Goal: Information Seeking & Learning: Learn about a topic

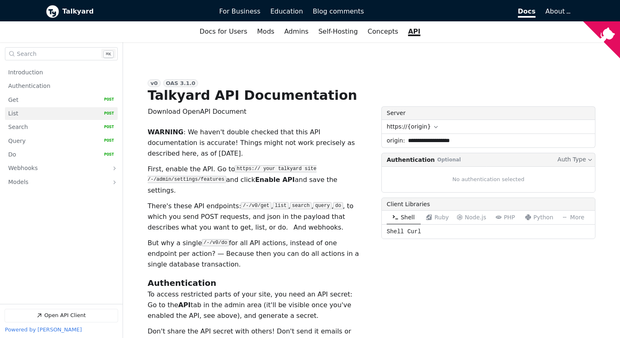
click at [55, 113] on link "List   HTTP Method: POST" at bounding box center [61, 113] width 106 height 13
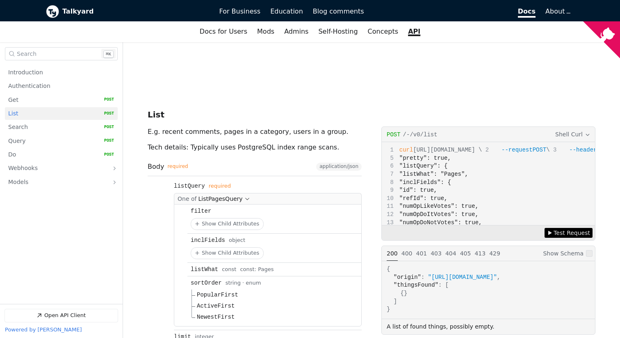
scroll to position [991, 0]
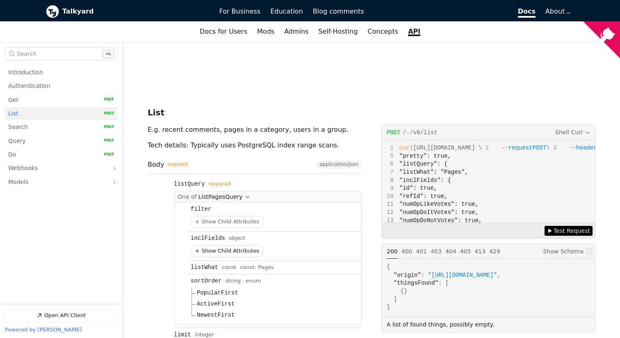
click at [234, 245] on button "Show Child Attributes for inclFields" at bounding box center [227, 250] width 72 height 11
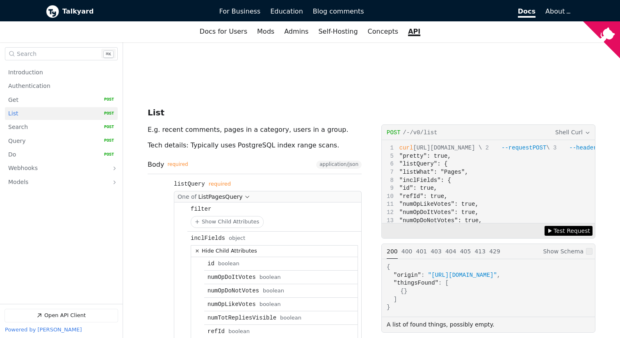
click at [234, 245] on button "Hide Child Attributes for inclFields" at bounding box center [274, 250] width 167 height 11
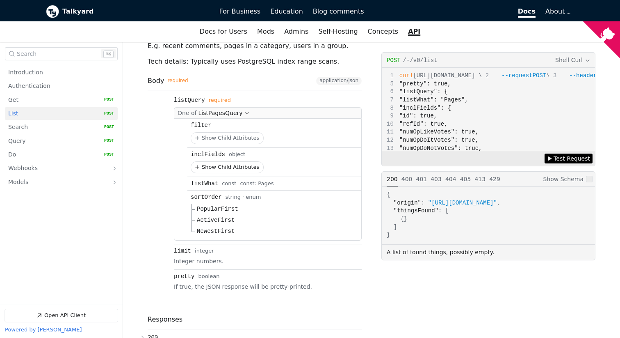
scroll to position [1074, 0]
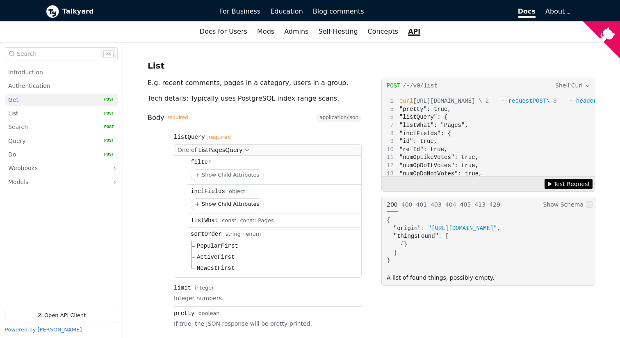
scroll to position [1038, 0]
click at [71, 116] on link "List   HTTP Method: POST" at bounding box center [61, 113] width 106 height 13
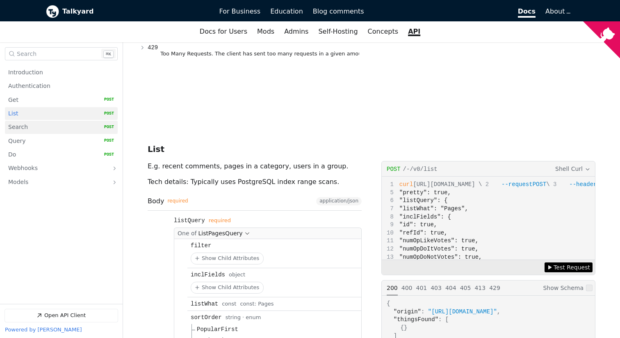
click at [72, 126] on link "Search   HTTP Method: POST" at bounding box center [61, 127] width 106 height 13
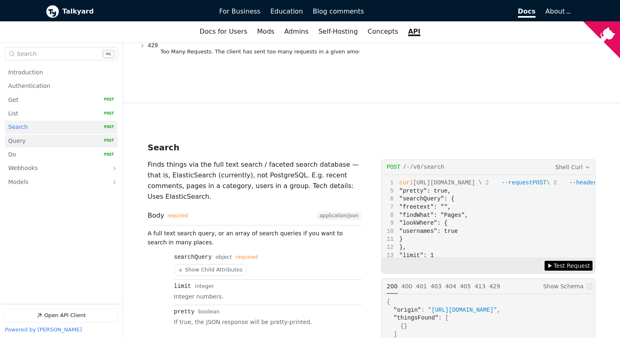
click at [71, 139] on link "Query   HTTP Method: POST" at bounding box center [61, 141] width 106 height 13
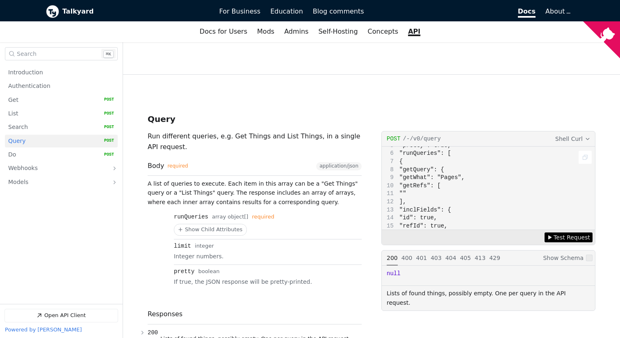
scroll to position [12, 0]
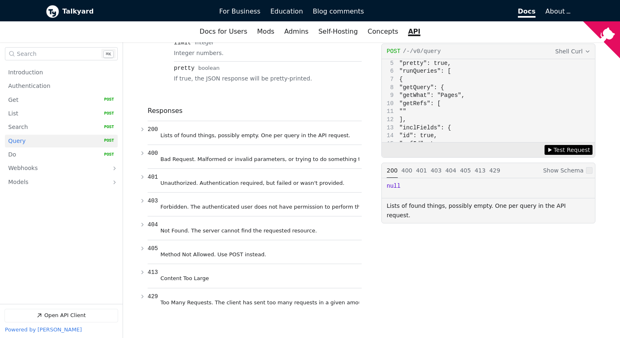
scroll to position [2299, 0]
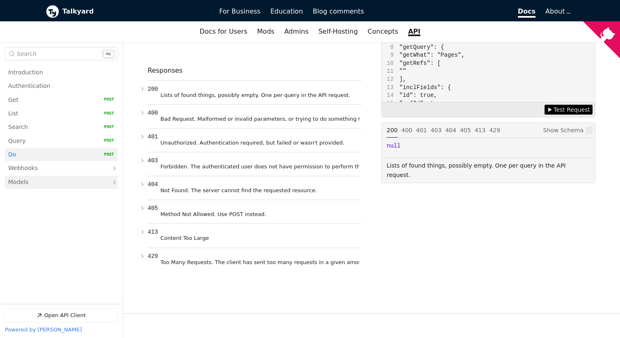
click at [84, 180] on link "Models" at bounding box center [55, 182] width 95 height 13
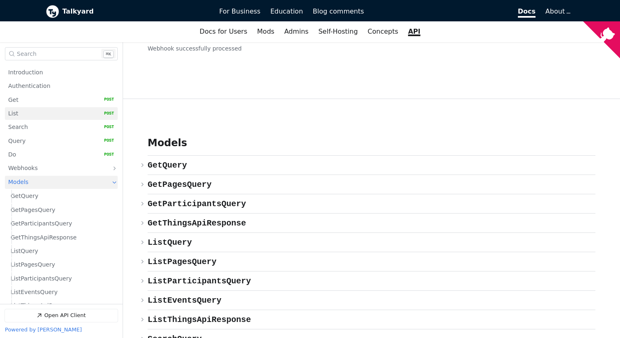
click at [60, 114] on link "List   HTTP Method: POST" at bounding box center [61, 113] width 106 height 13
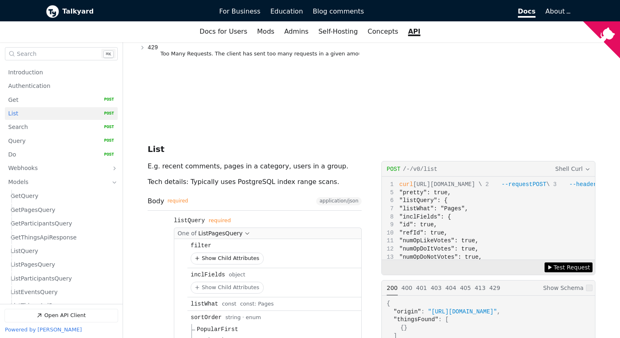
scroll to position [1697, 0]
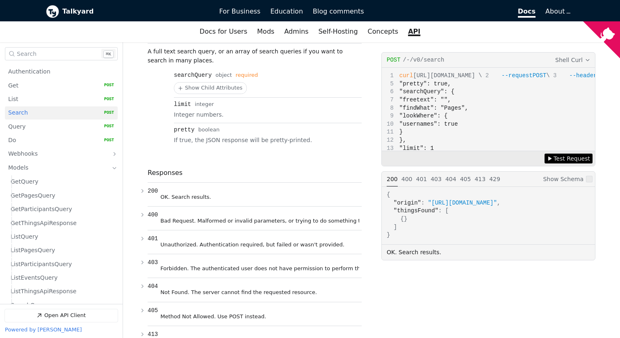
scroll to position [26, 0]
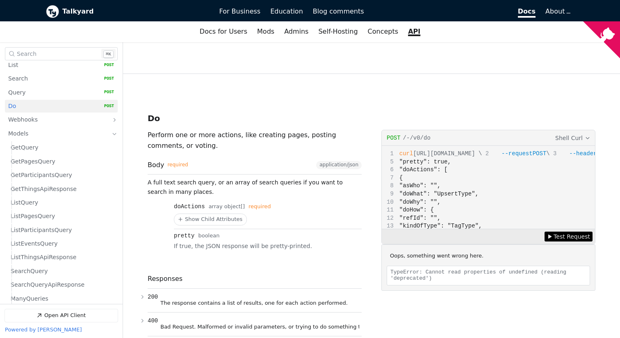
scroll to position [53, 0]
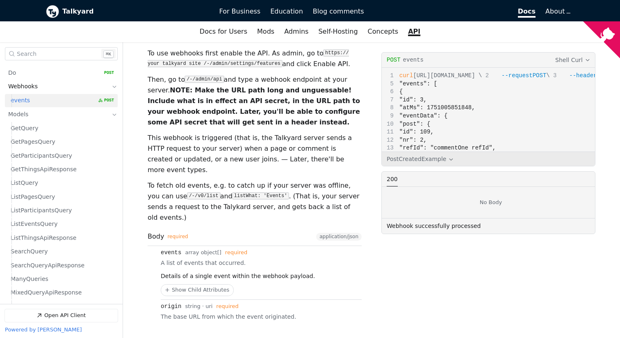
scroll to position [82, 0]
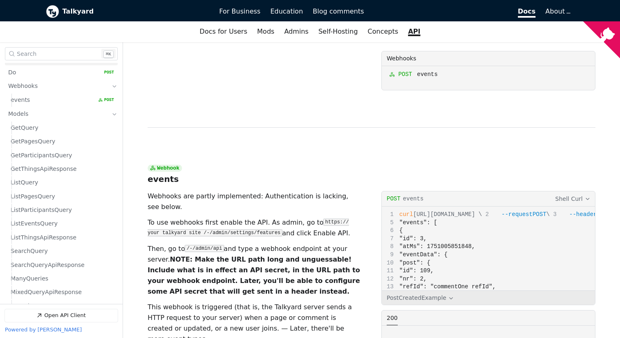
scroll to position [2224, 0]
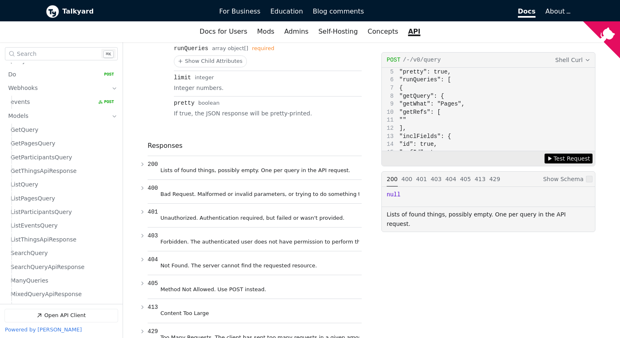
scroll to position [65, 0]
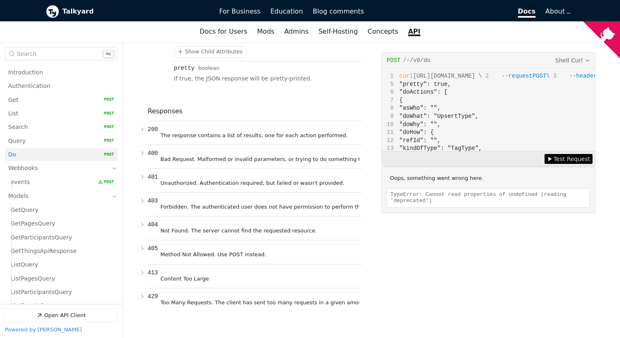
scroll to position [40, 0]
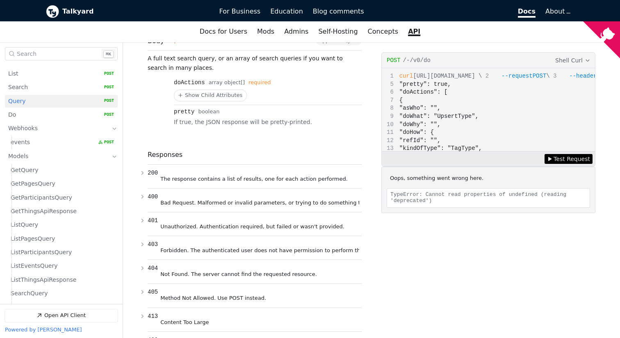
scroll to position [48, 0]
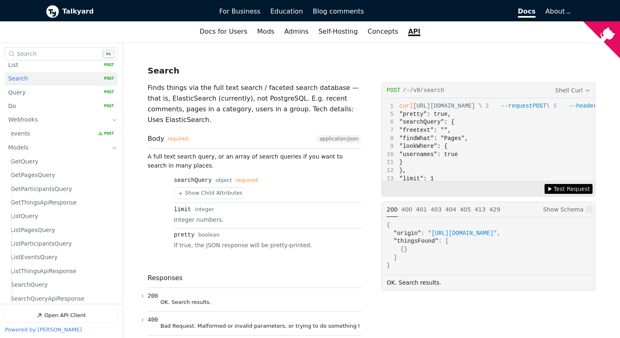
scroll to position [27, 0]
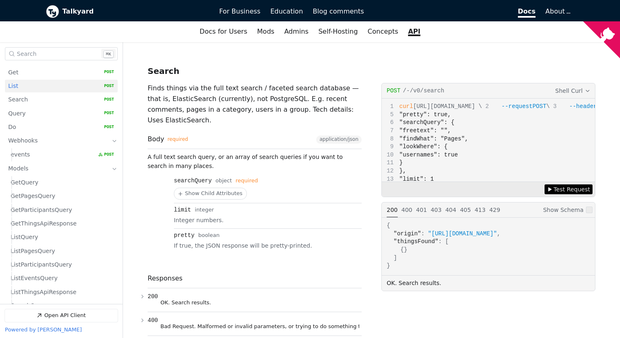
scroll to position [3, 0]
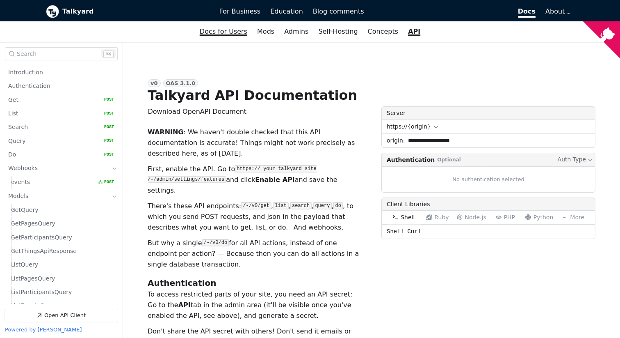
click at [237, 33] on link "Docs for Users" at bounding box center [223, 32] width 57 height 14
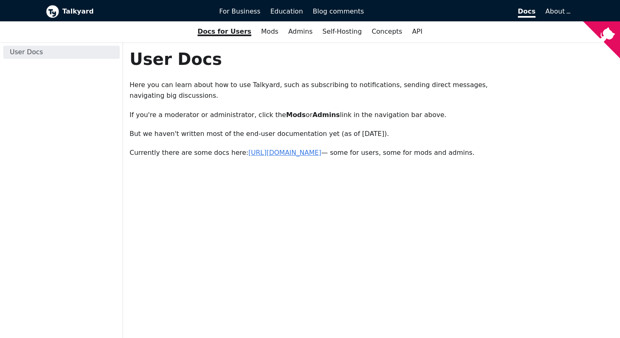
click at [320, 153] on link "[URL][DOMAIN_NAME]" at bounding box center [285, 152] width 73 height 8
